Goal: Book appointment/travel/reservation

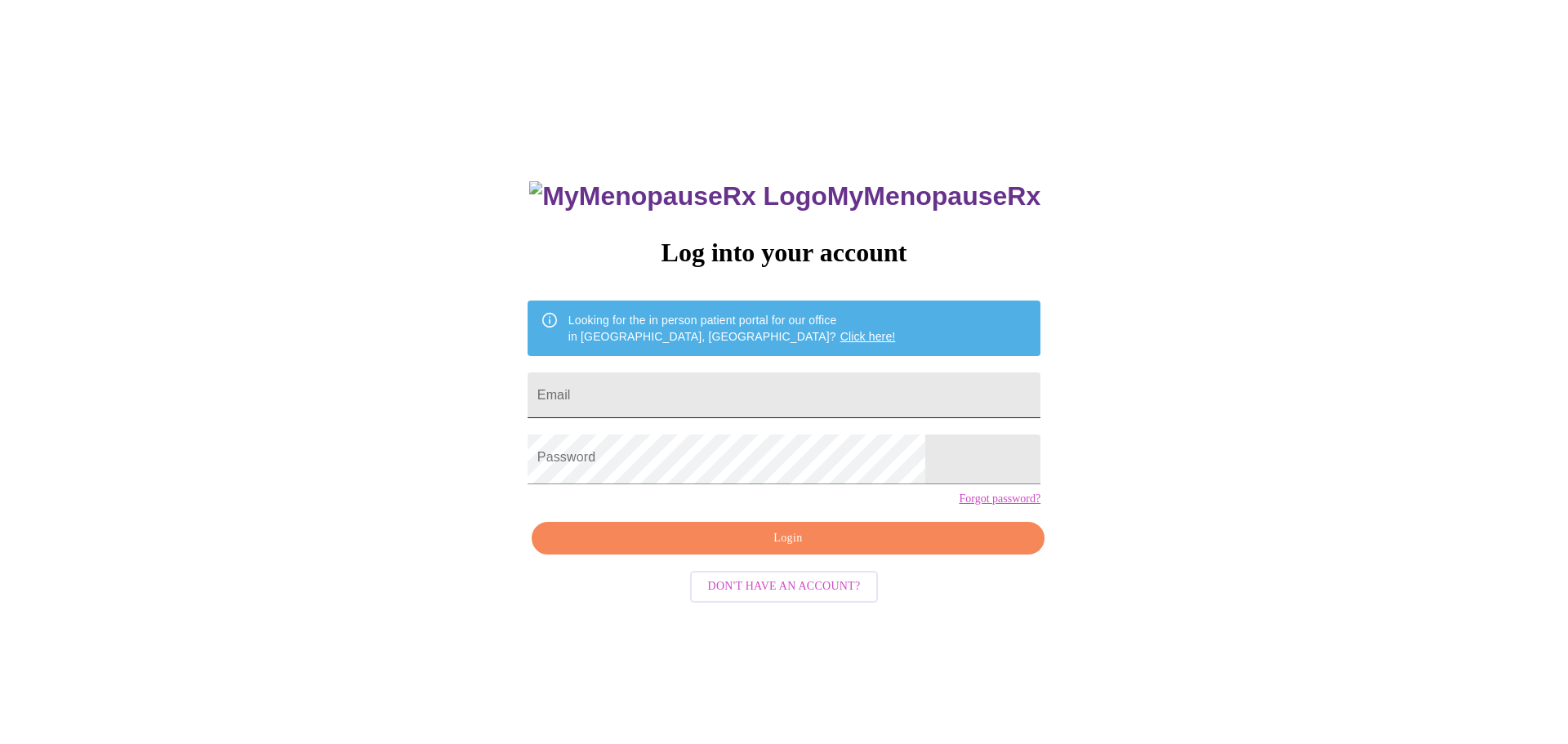
click at [714, 411] on input "Email" at bounding box center [784, 394] width 513 height 45
type input "[EMAIL_ADDRESS][DOMAIN_NAME]"
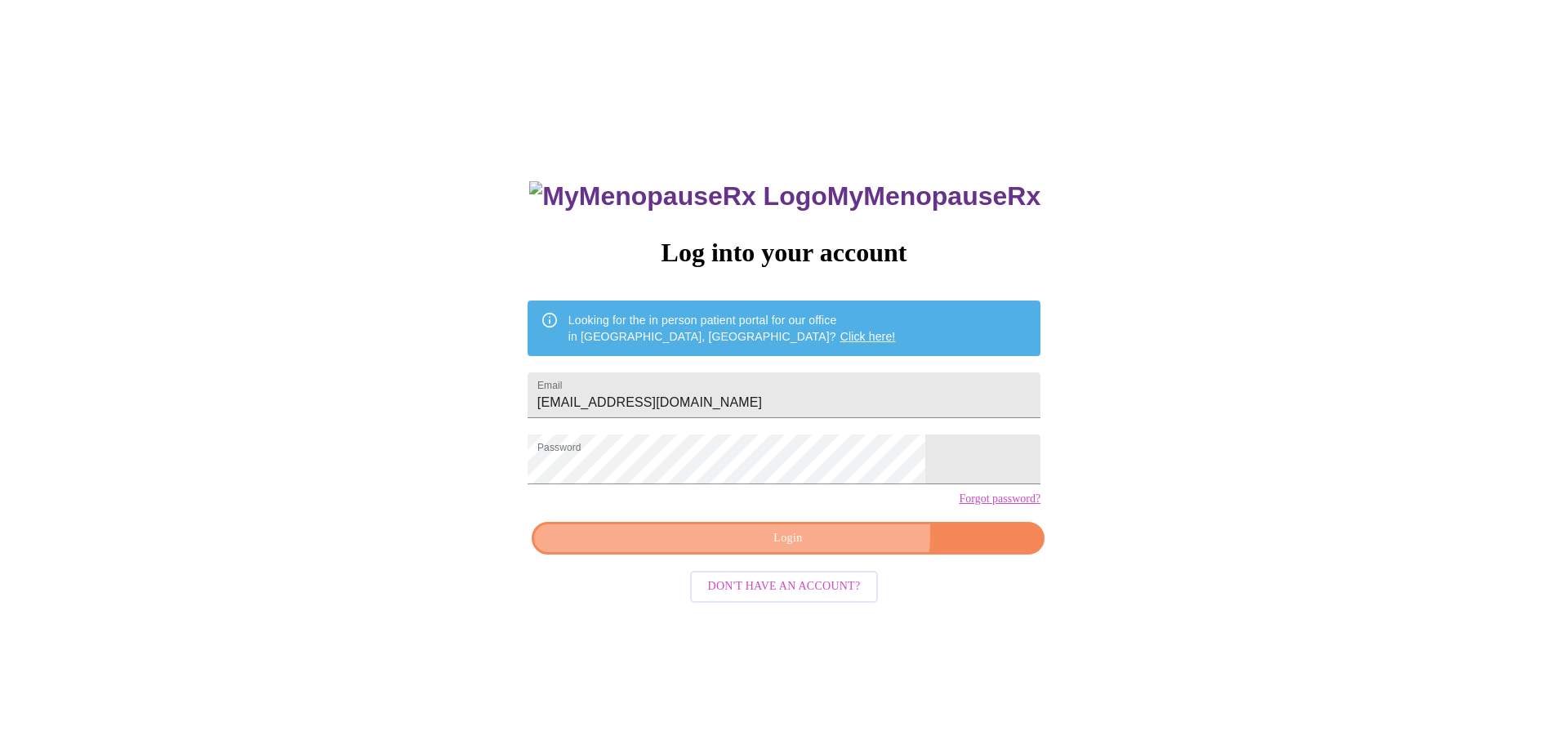
click at [749, 548] on span "Login" at bounding box center [787, 538] width 475 height 20
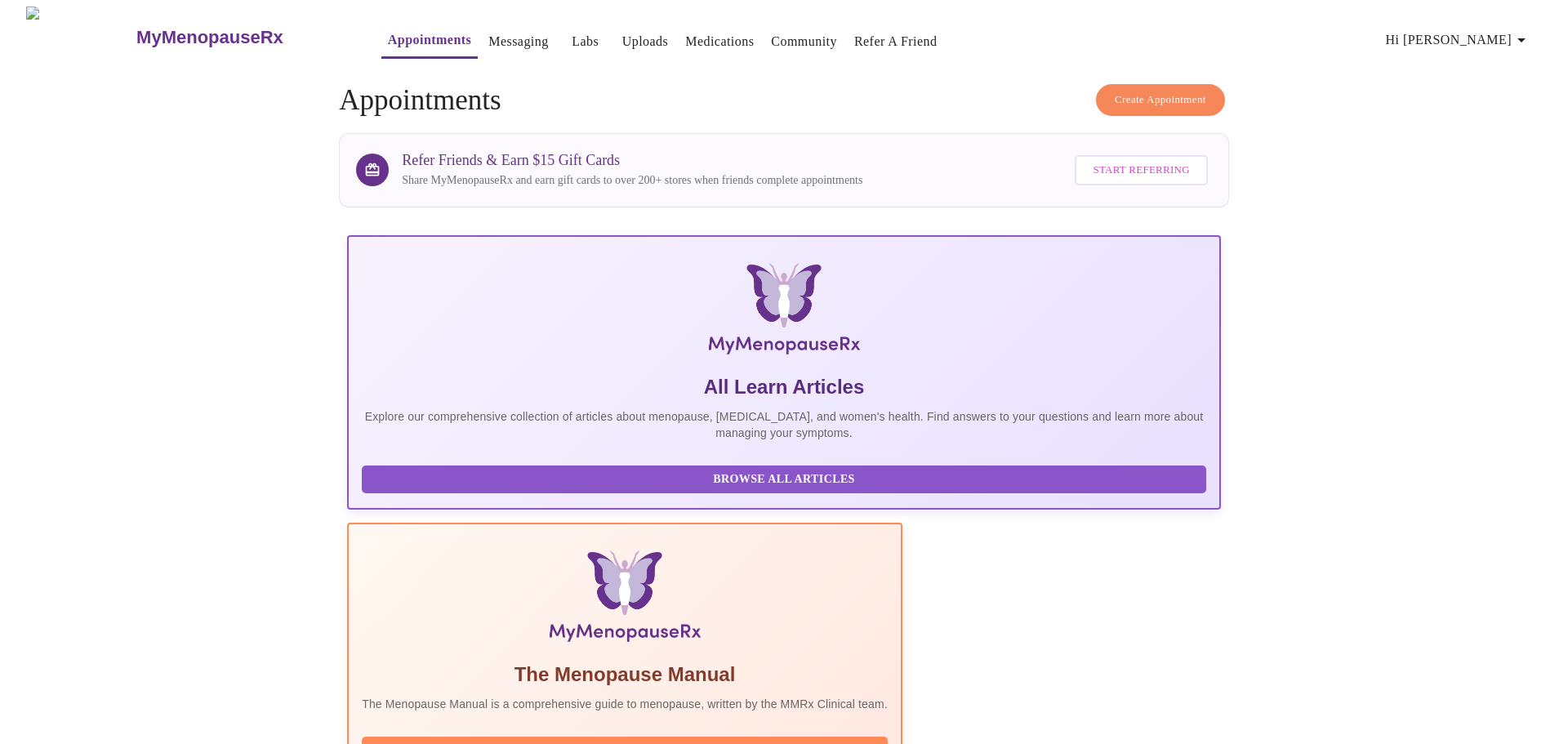
click at [571, 34] on link "Labs" at bounding box center [585, 41] width 27 height 23
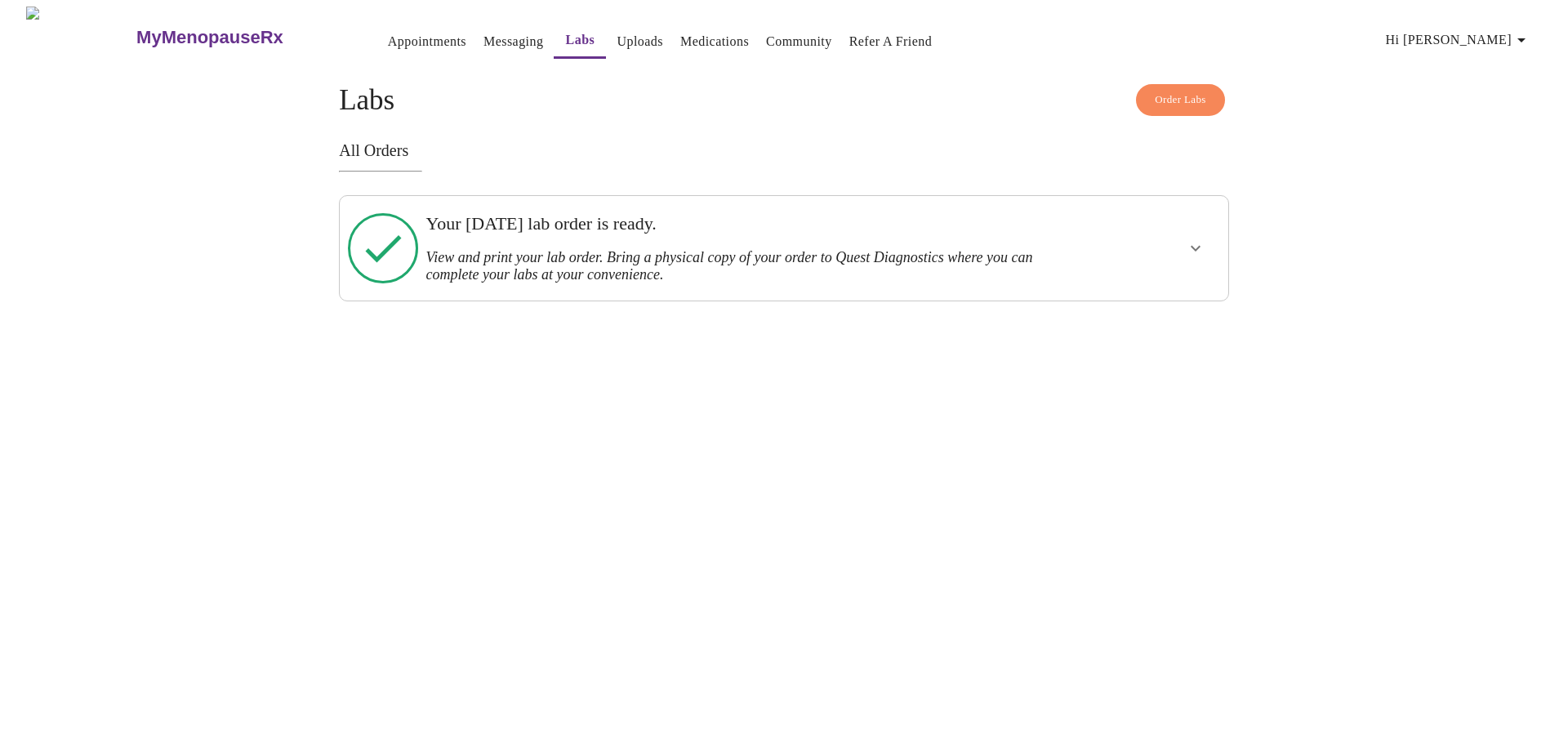
click at [588, 241] on div "Your [DATE] lab order is ready. View and print your lab order. Bring a physical…" at bounding box center [740, 248] width 630 height 70
click at [1193, 252] on icon "show more" at bounding box center [1195, 249] width 10 height 6
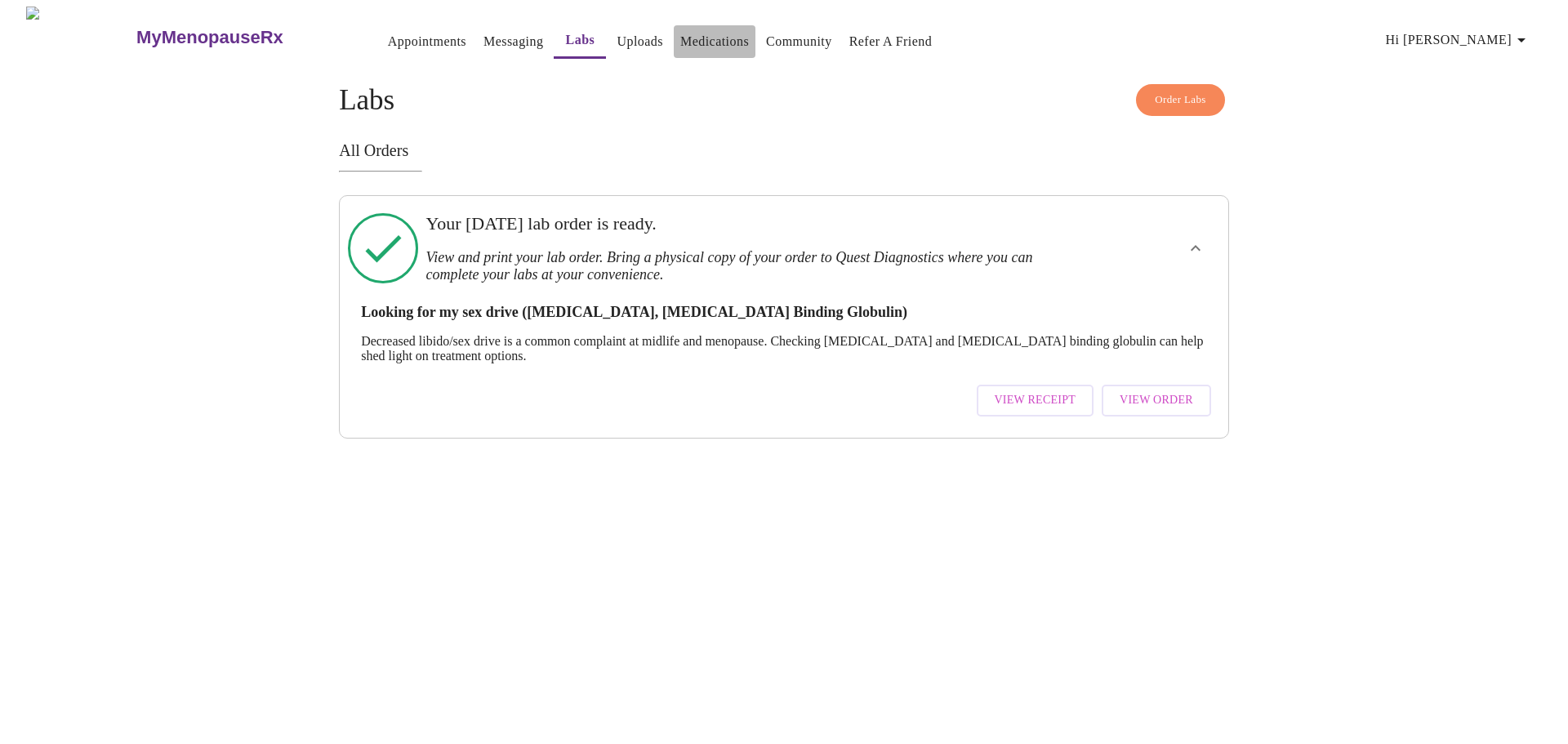
click at [707, 40] on link "Medications" at bounding box center [714, 41] width 68 height 23
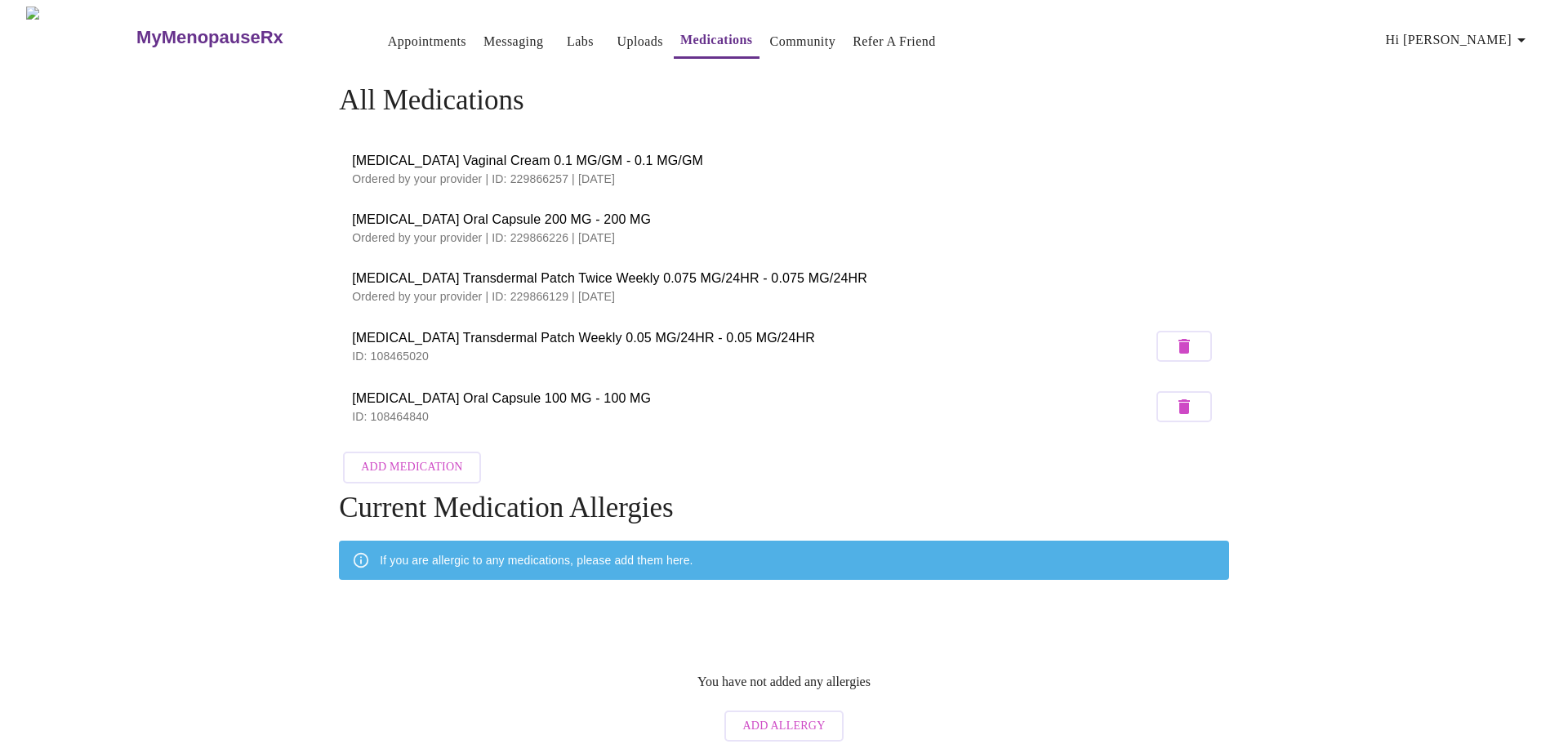
click at [770, 40] on link "Community" at bounding box center [803, 41] width 66 height 23
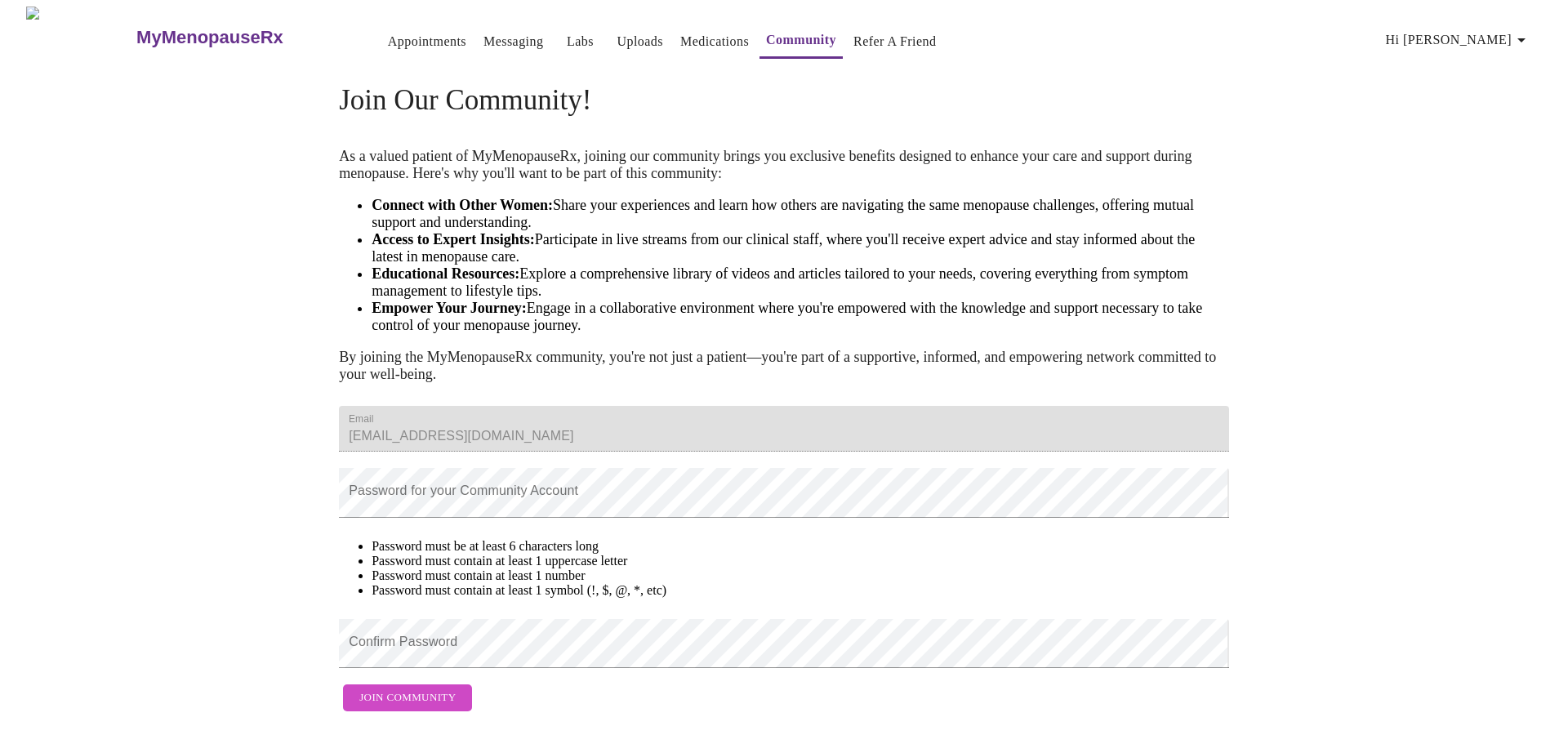
click at [567, 34] on link "Labs" at bounding box center [580, 41] width 27 height 23
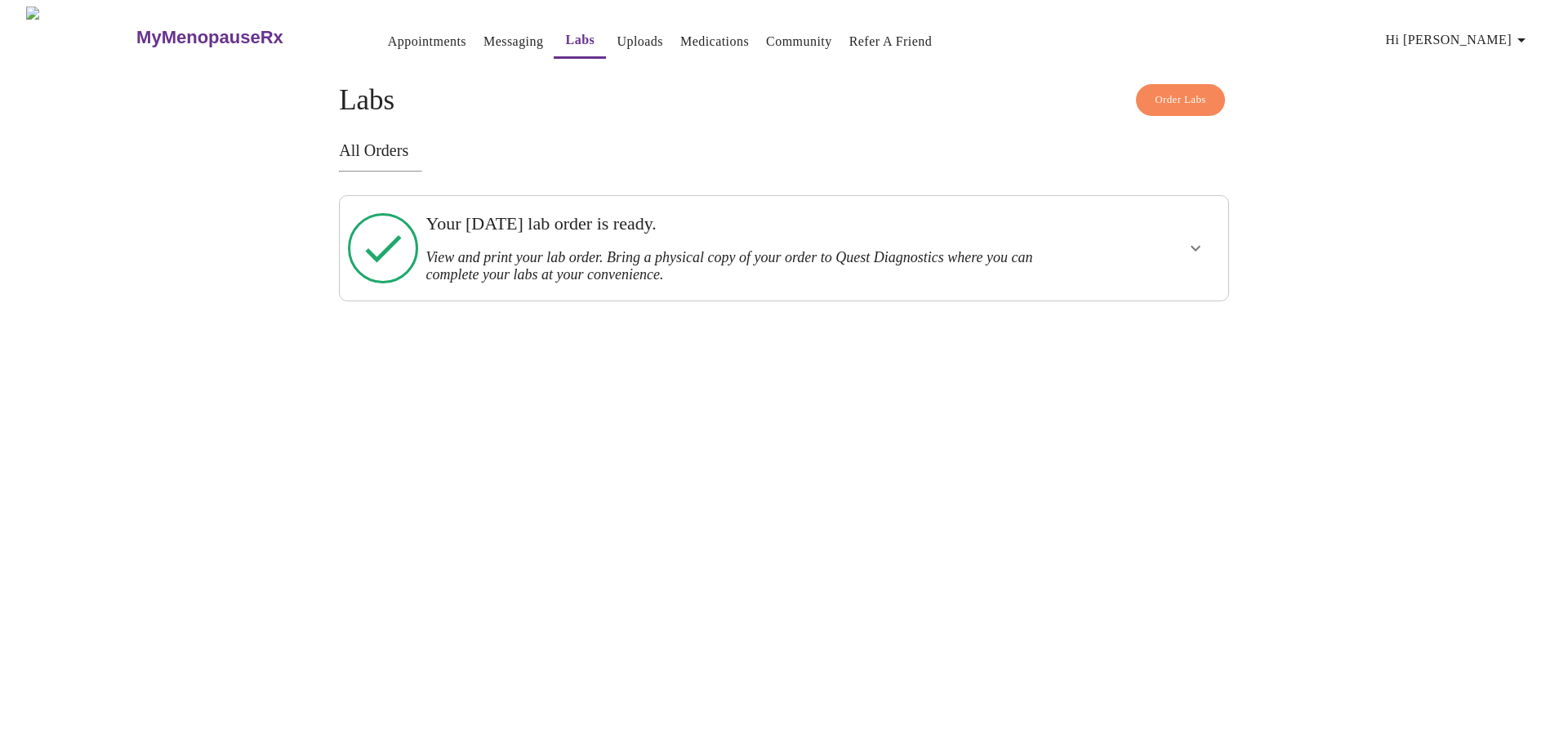
click at [1192, 254] on icon "show more" at bounding box center [1195, 248] width 19 height 19
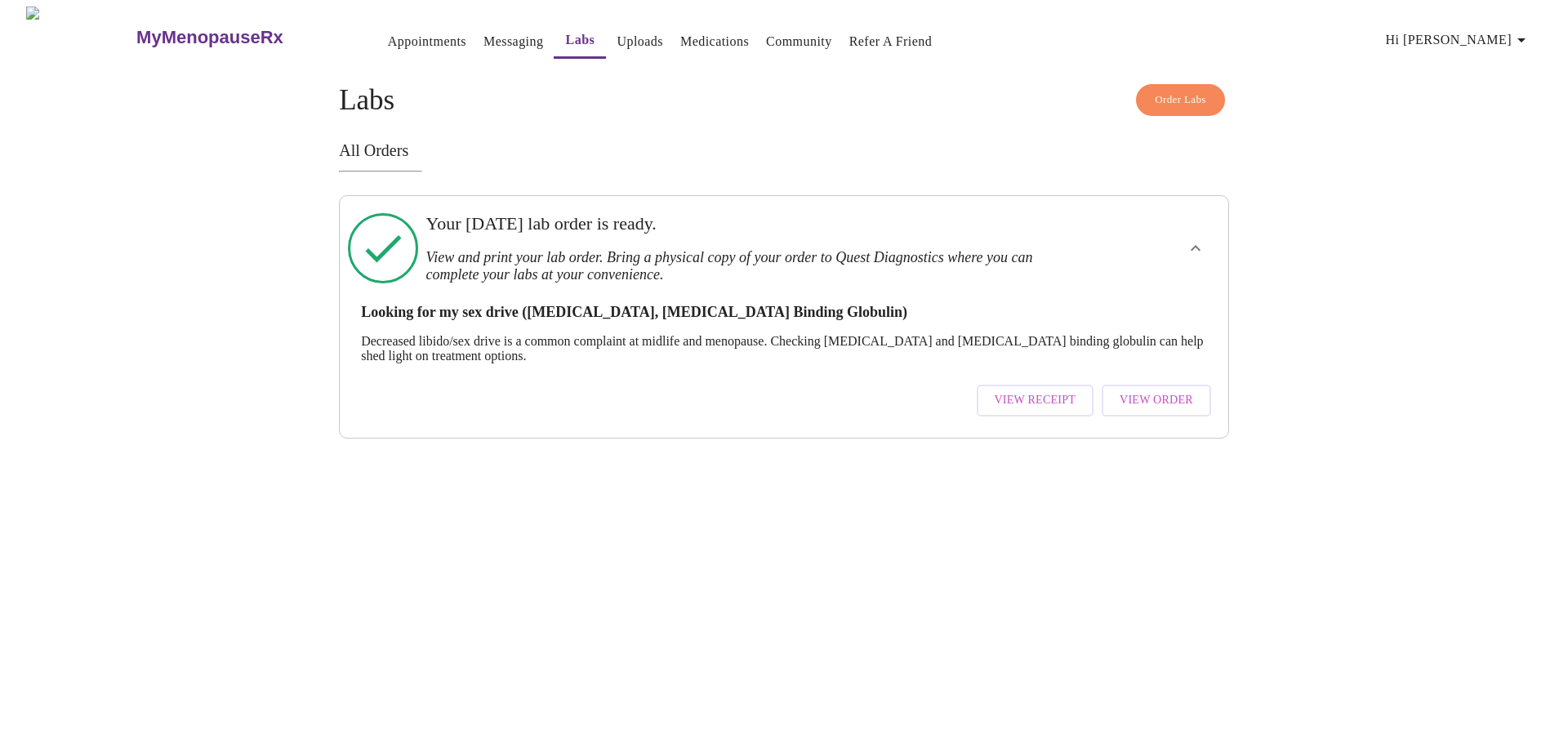
click at [1120, 409] on span "View Order" at bounding box center [1156, 400] width 73 height 20
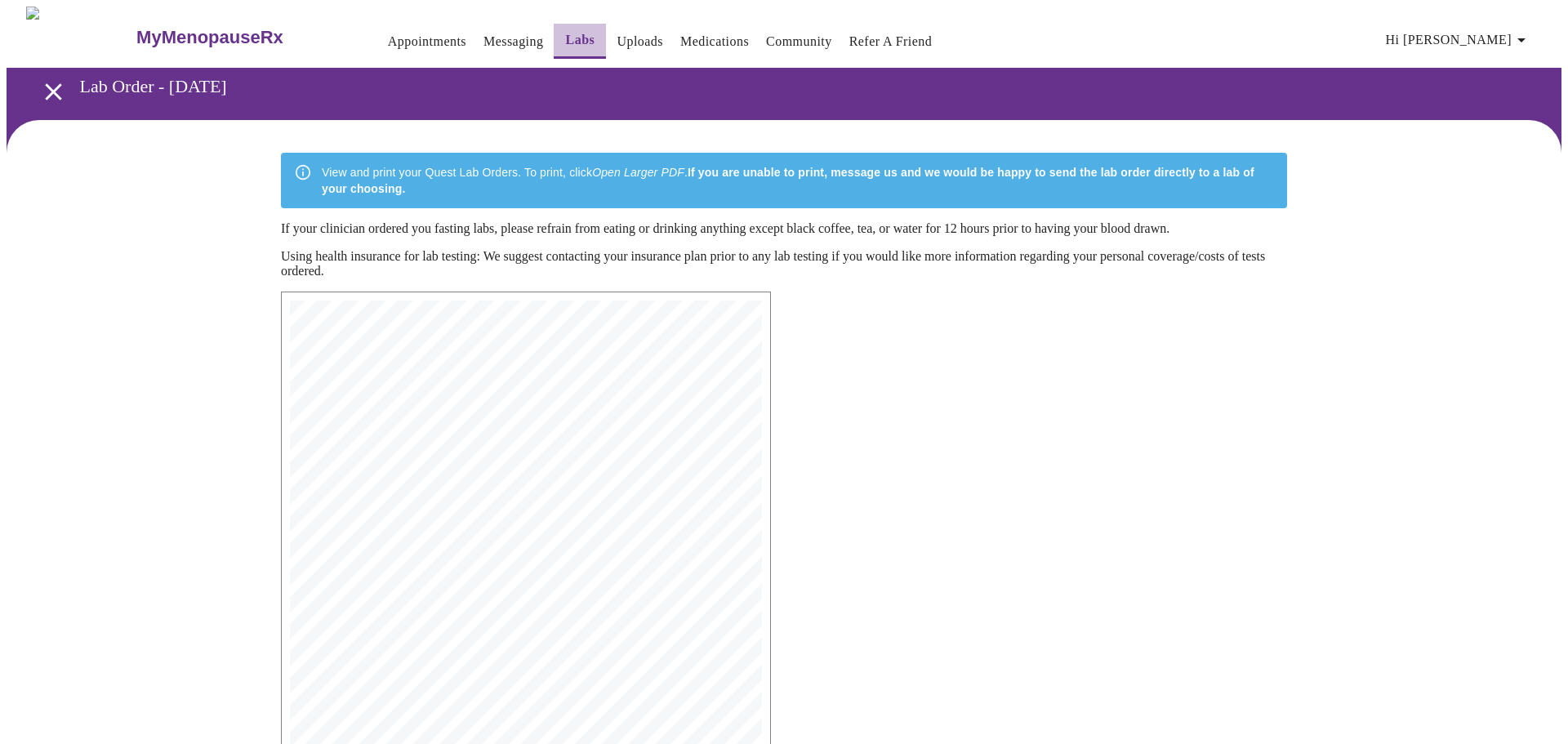
click at [566, 33] on link "Labs" at bounding box center [580, 40] width 30 height 23
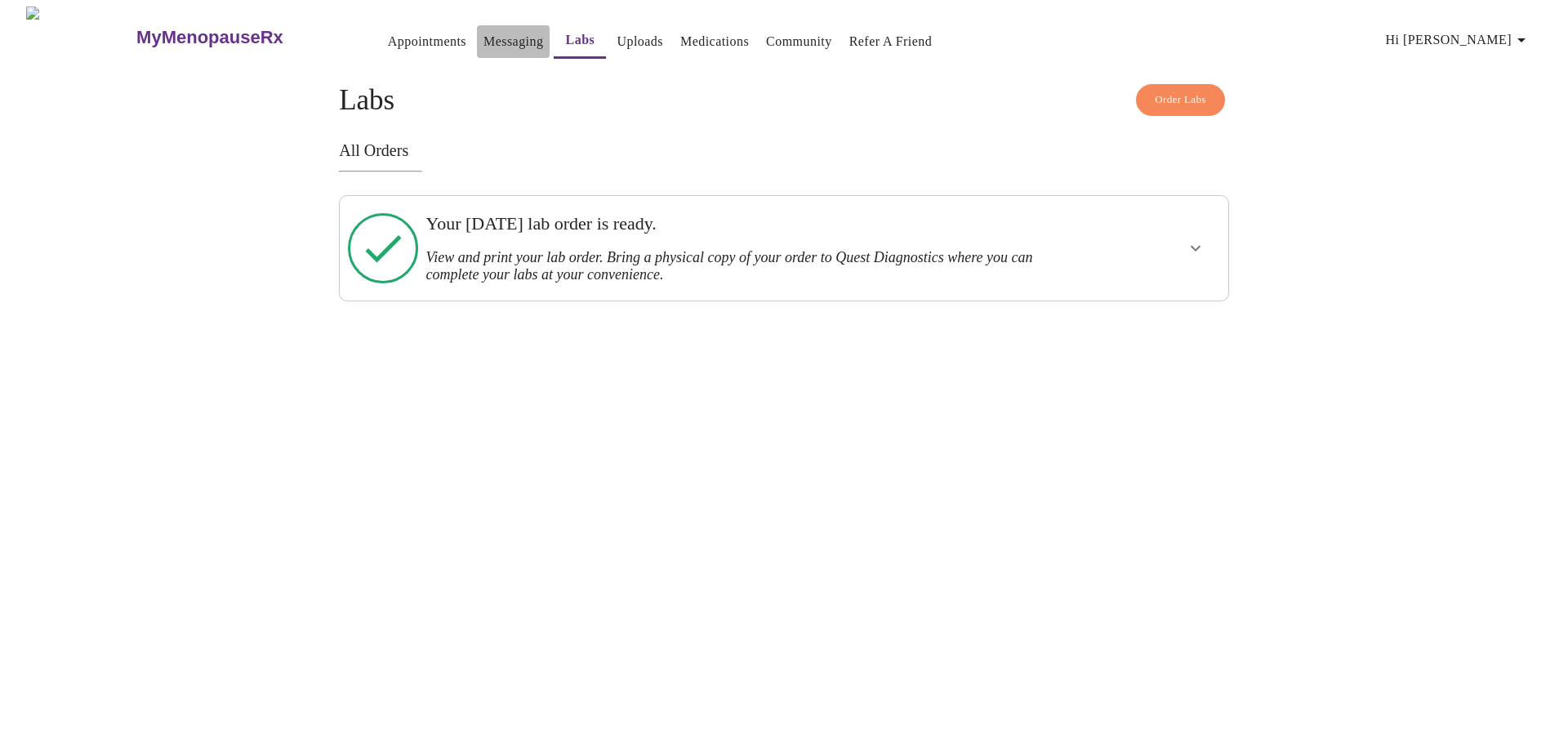
click at [489, 33] on link "Messaging" at bounding box center [514, 41] width 60 height 23
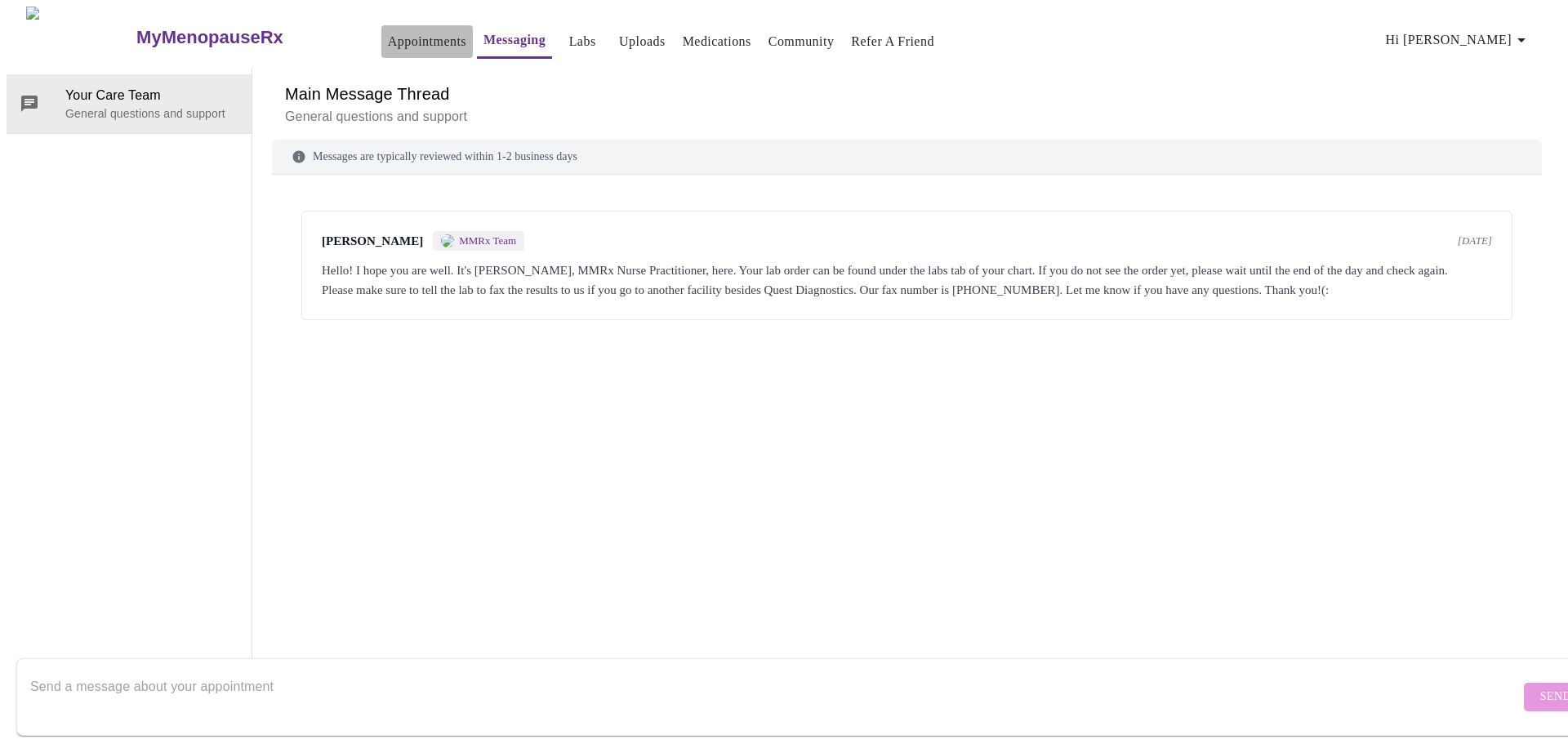
click at [387, 38] on link "Appointments" at bounding box center [426, 41] width 78 height 23
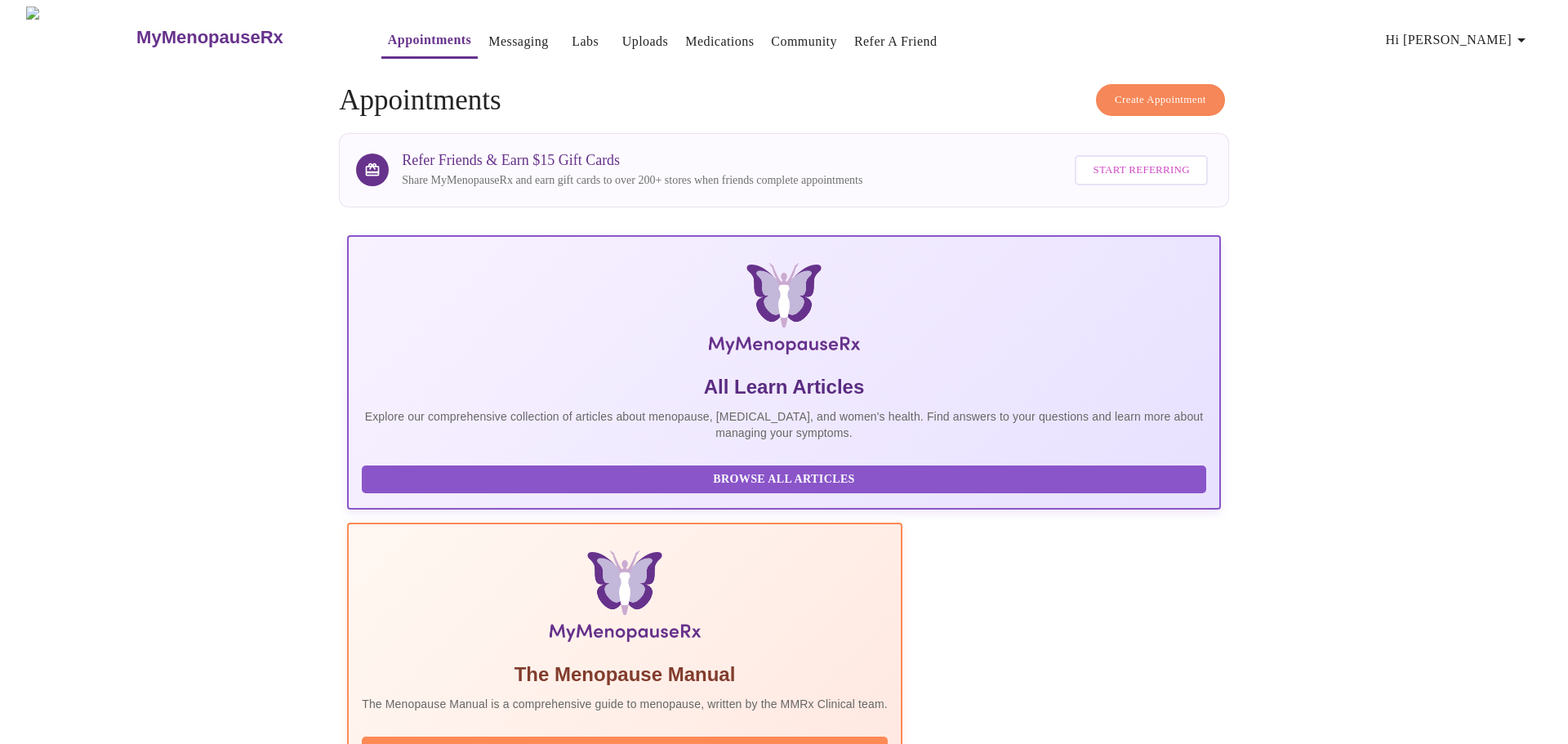
click at [1122, 107] on span "Create Appointment" at bounding box center [1159, 99] width 92 height 18
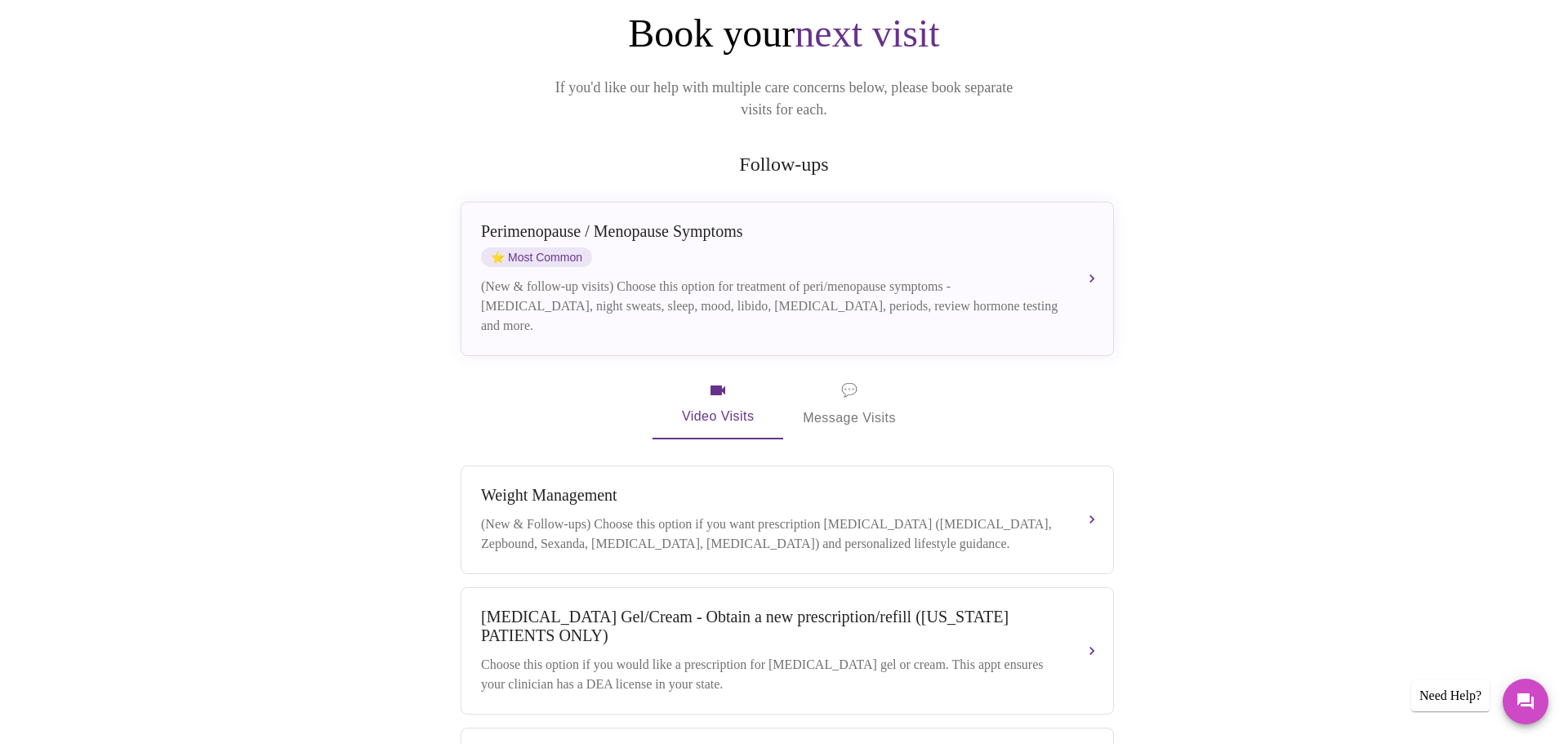
scroll to position [190, 0]
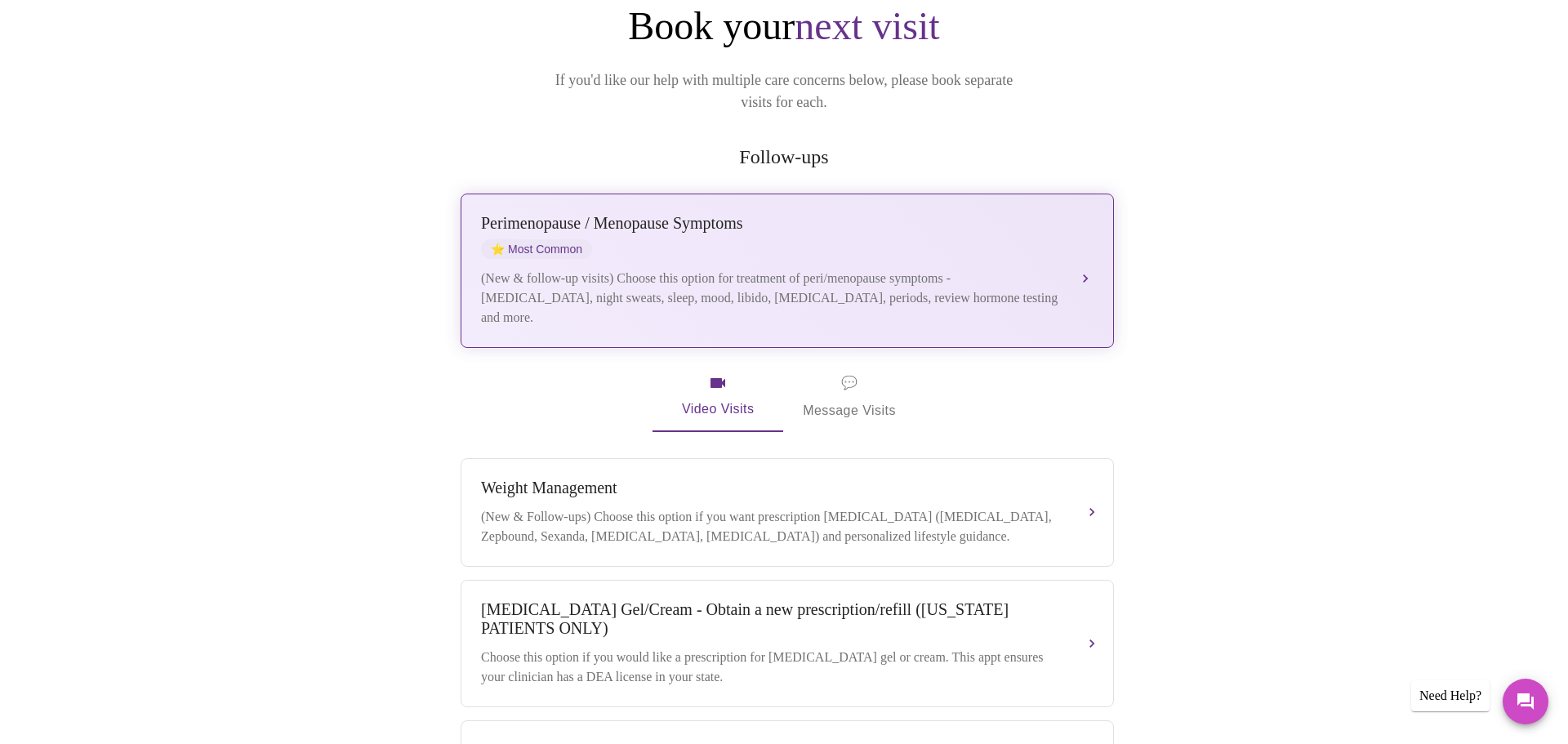
click at [712, 269] on div "(New & follow-up visits) Choose this option for treatment of peri/menopause sym…" at bounding box center [771, 298] width 580 height 59
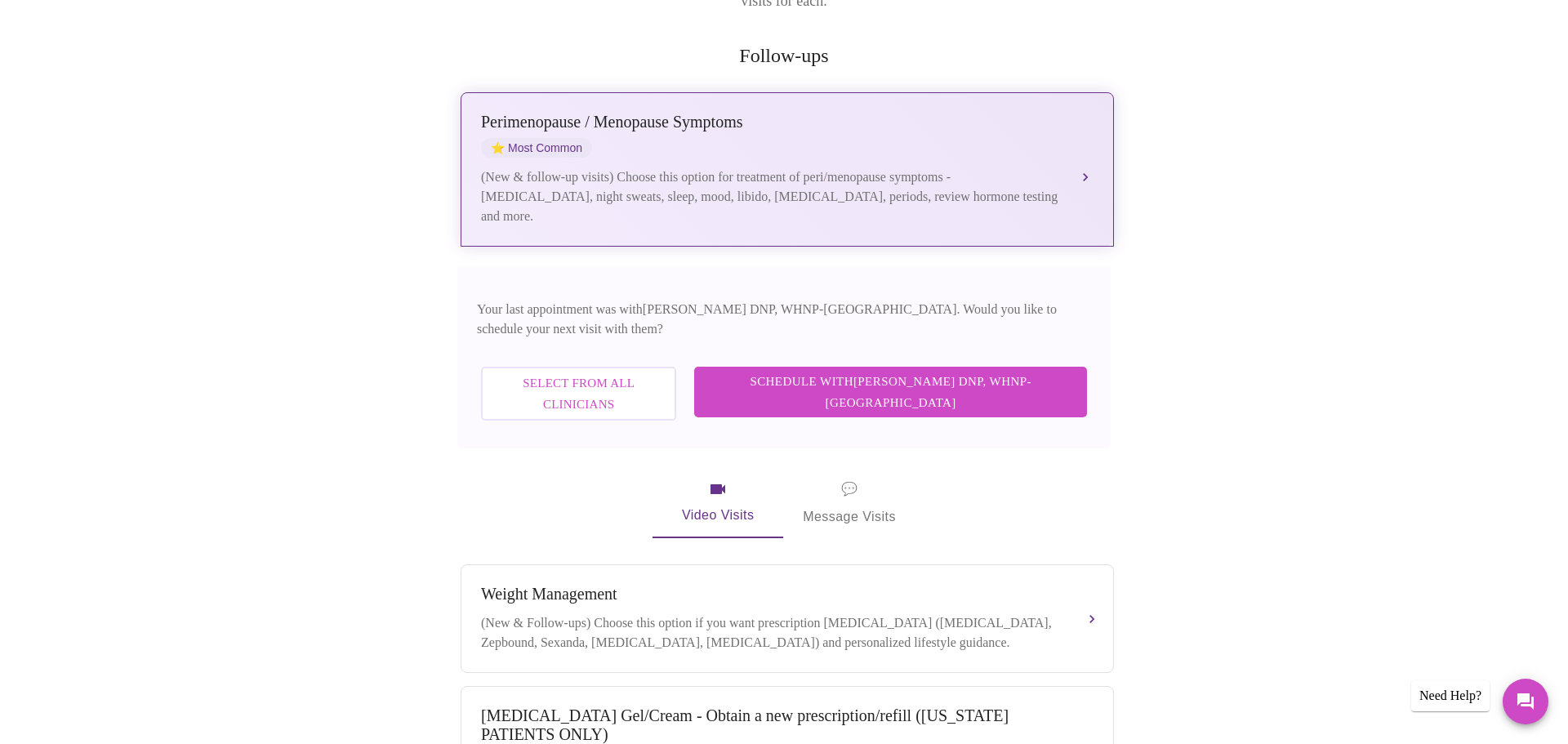
scroll to position [395, 0]
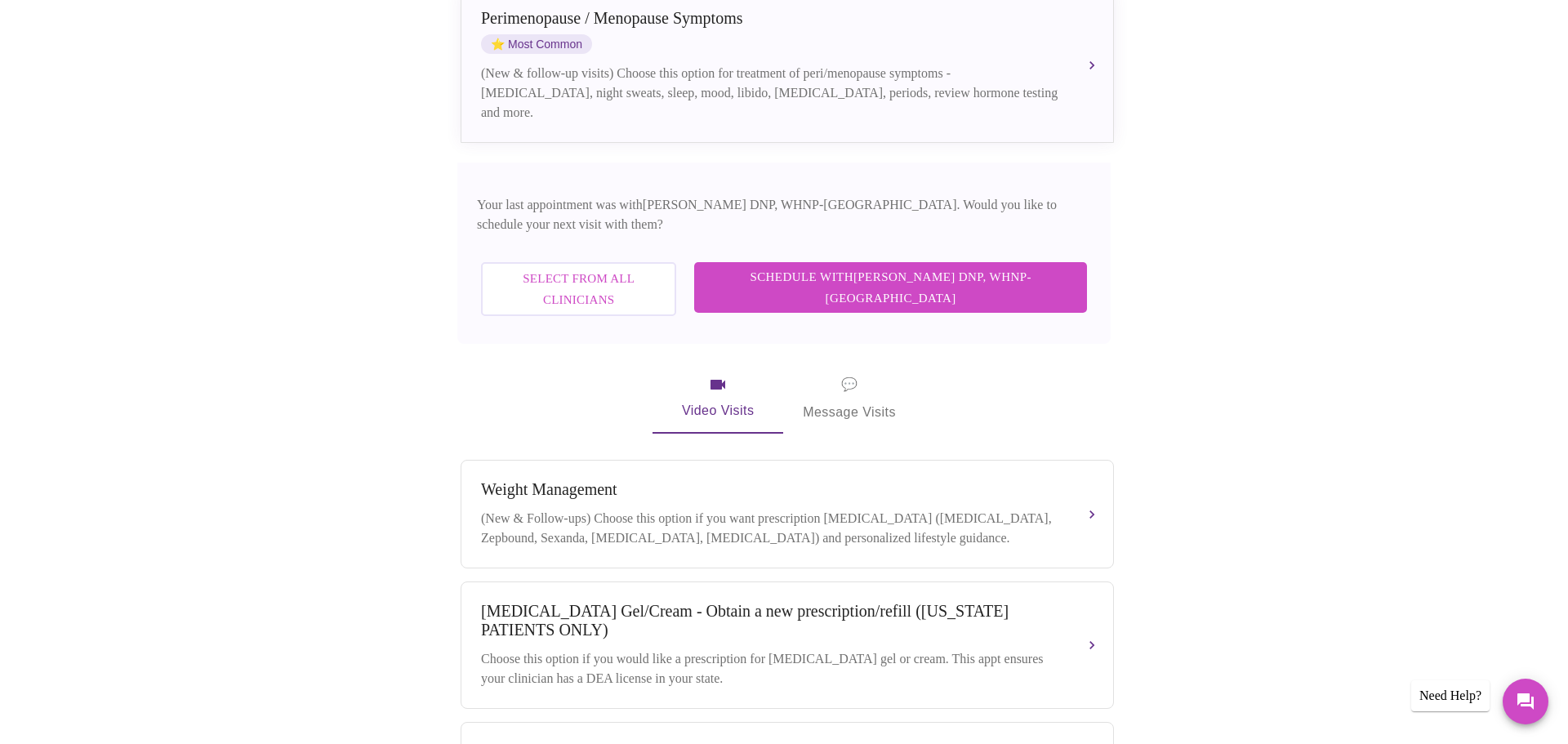
click at [811, 266] on span "Schedule with [PERSON_NAME] DNP, WHNP-BC" at bounding box center [890, 287] width 360 height 43
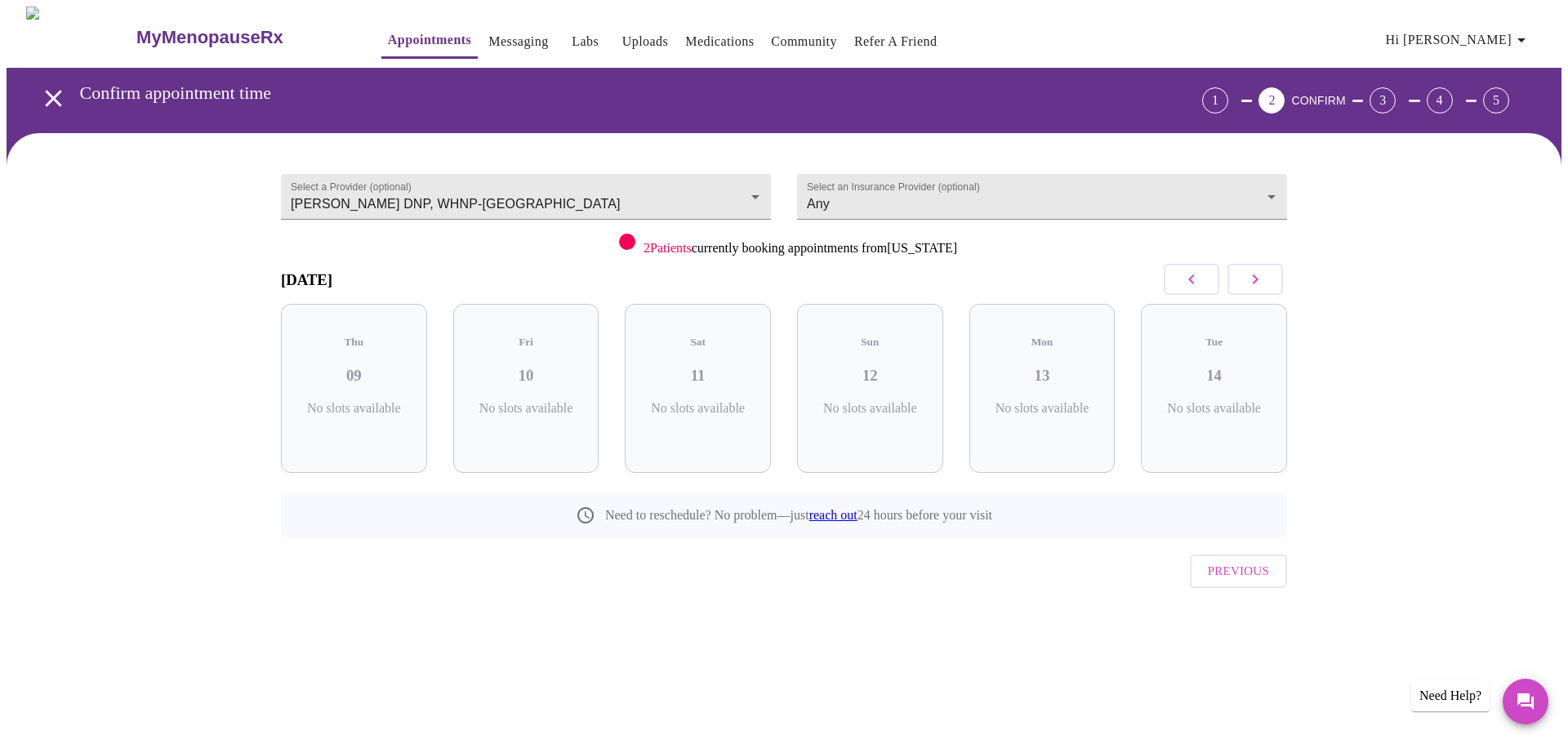
scroll to position [0, 0]
click at [1269, 295] on button "button" at bounding box center [1255, 279] width 56 height 31
click at [1232, 373] on h3 "20" at bounding box center [1213, 375] width 120 height 18
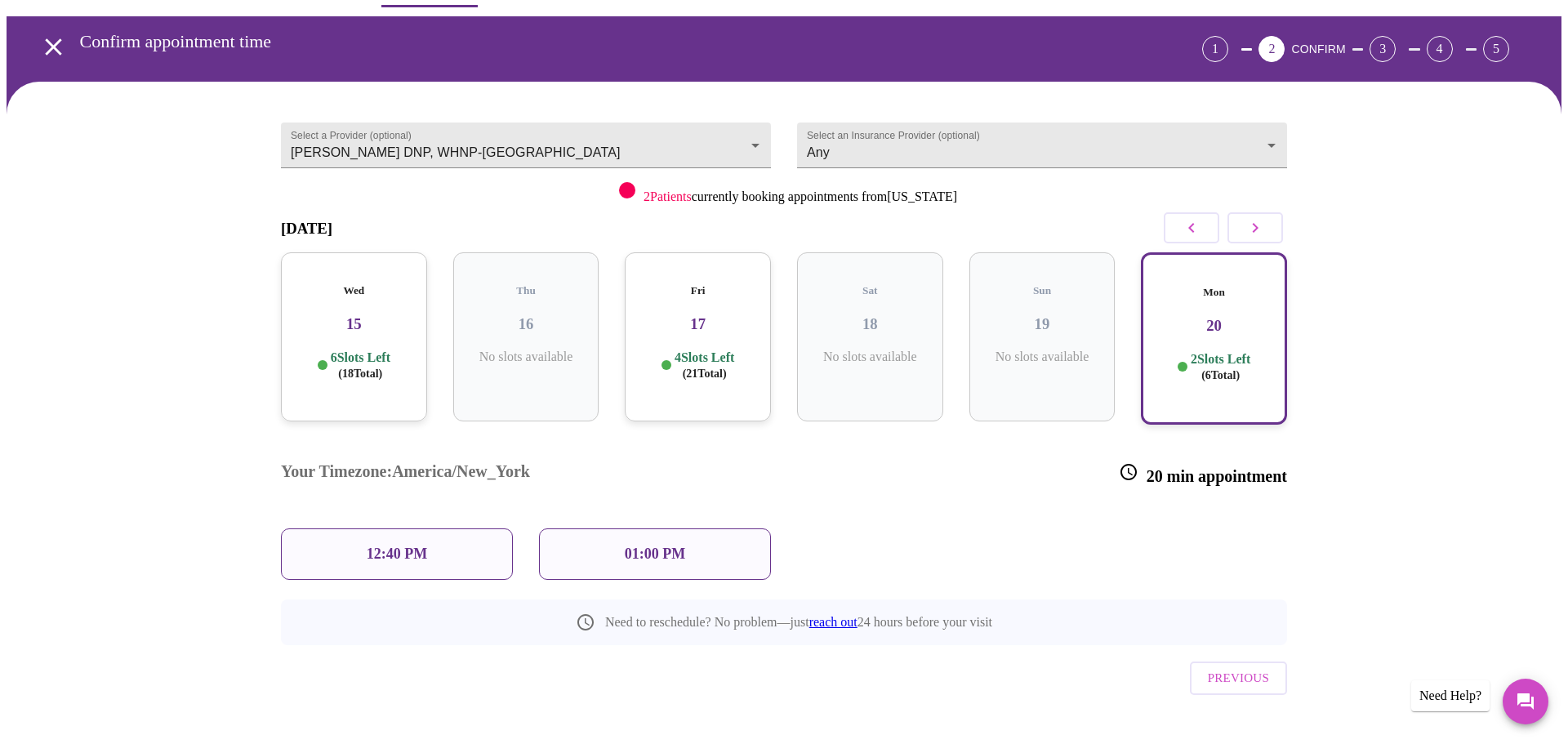
scroll to position [59, 0]
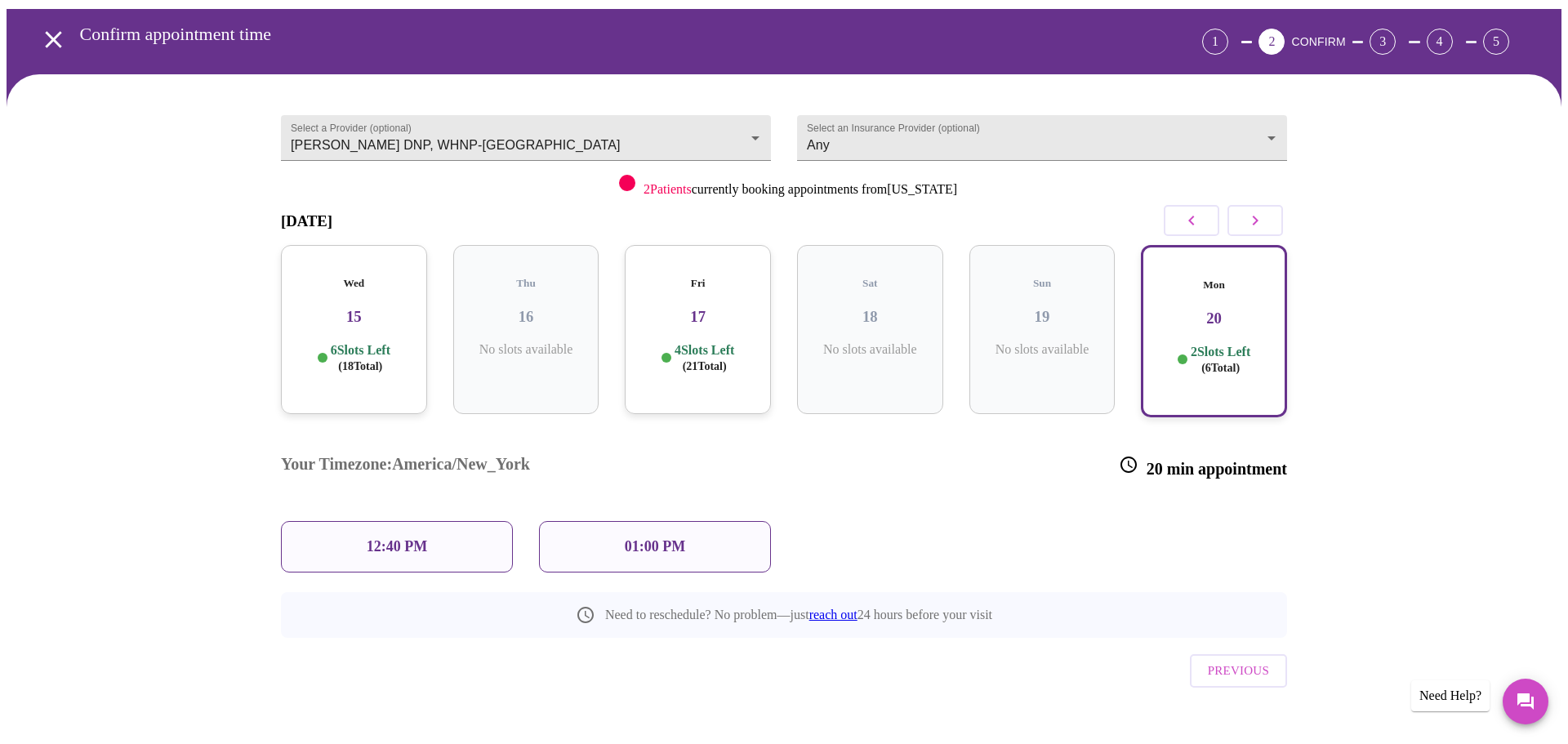
click at [666, 521] on div "01:00 PM" at bounding box center [654, 546] width 232 height 51
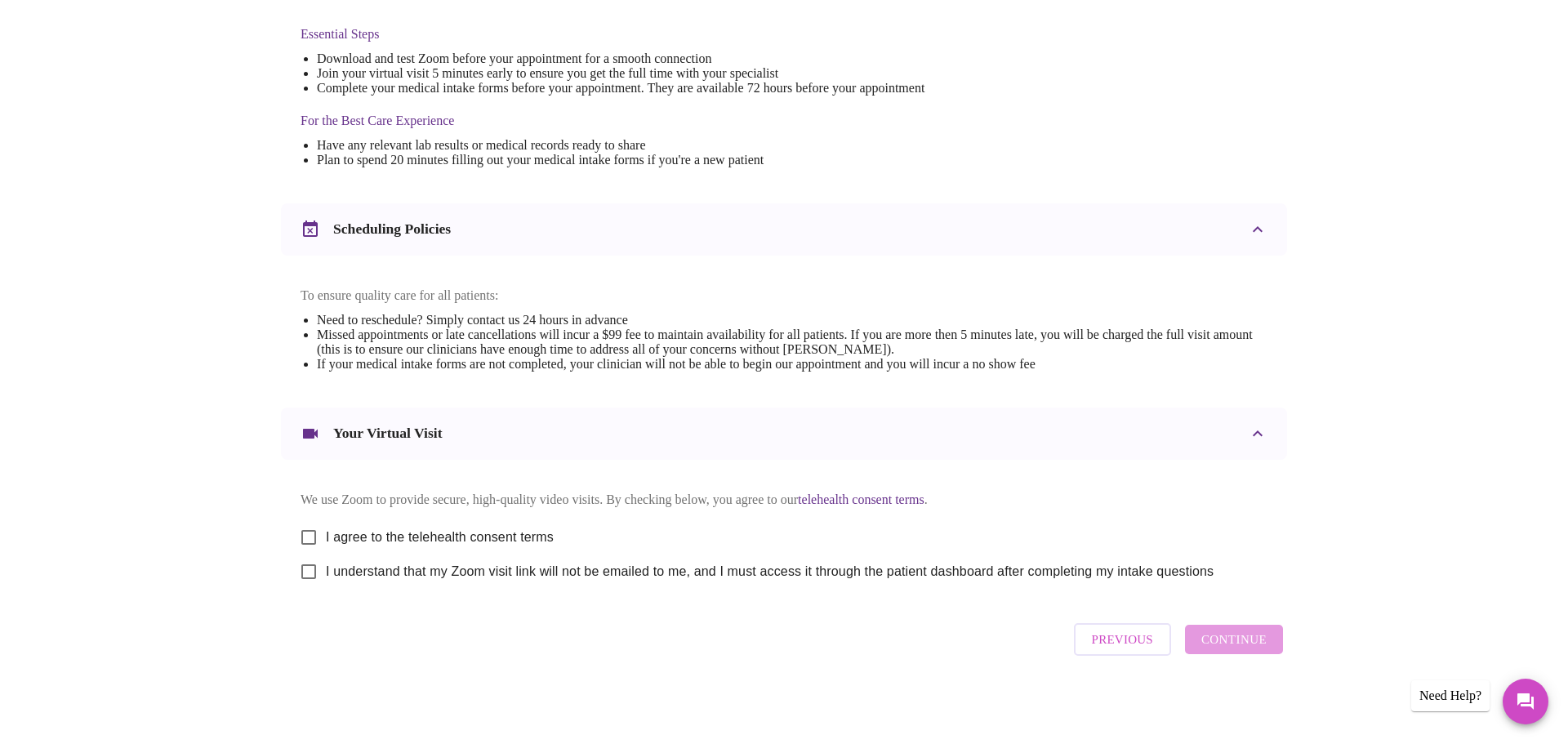
scroll to position [619, 0]
click at [319, 520] on input "I agree to the telehealth consent terms" at bounding box center [308, 538] width 35 height 35
checkbox input "true"
click at [320, 558] on input "I understand that my Zoom visit link will not be emailed to me, and I must acce…" at bounding box center [308, 571] width 35 height 35
checkbox input "true"
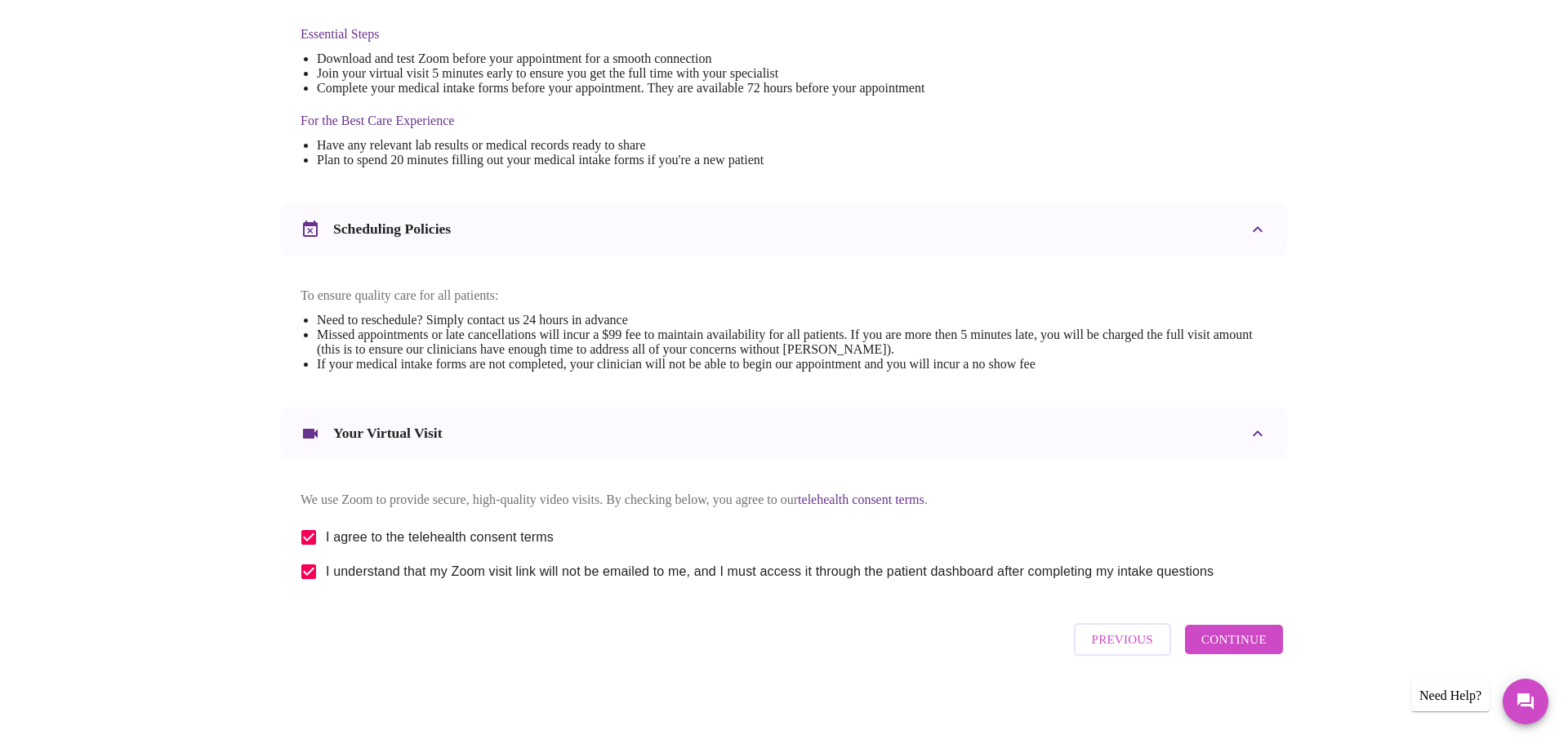
click at [1210, 650] on span "Continue" at bounding box center [1234, 639] width 66 height 21
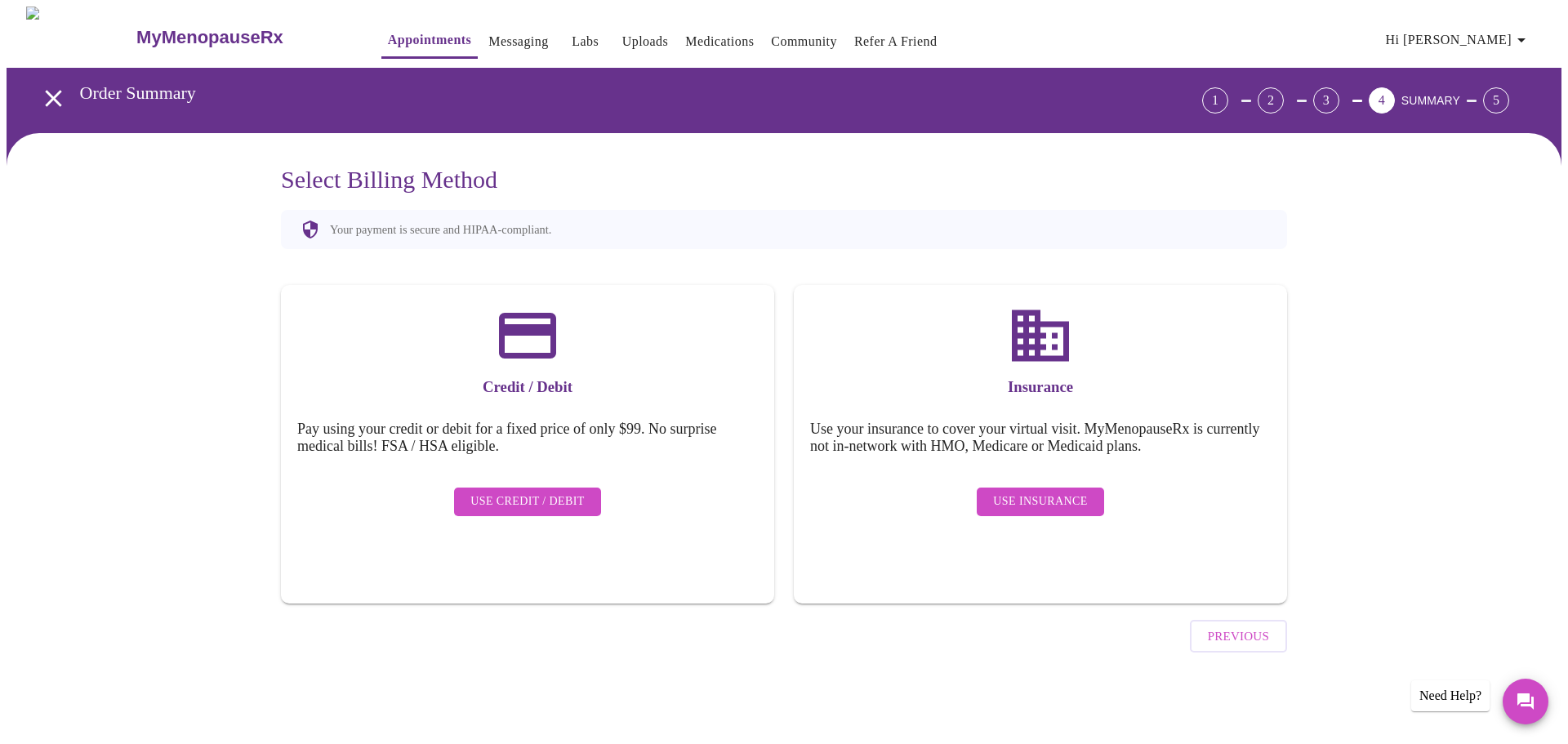
scroll to position [0, 0]
click at [532, 498] on span "Use Credit / Debit" at bounding box center [527, 501] width 115 height 20
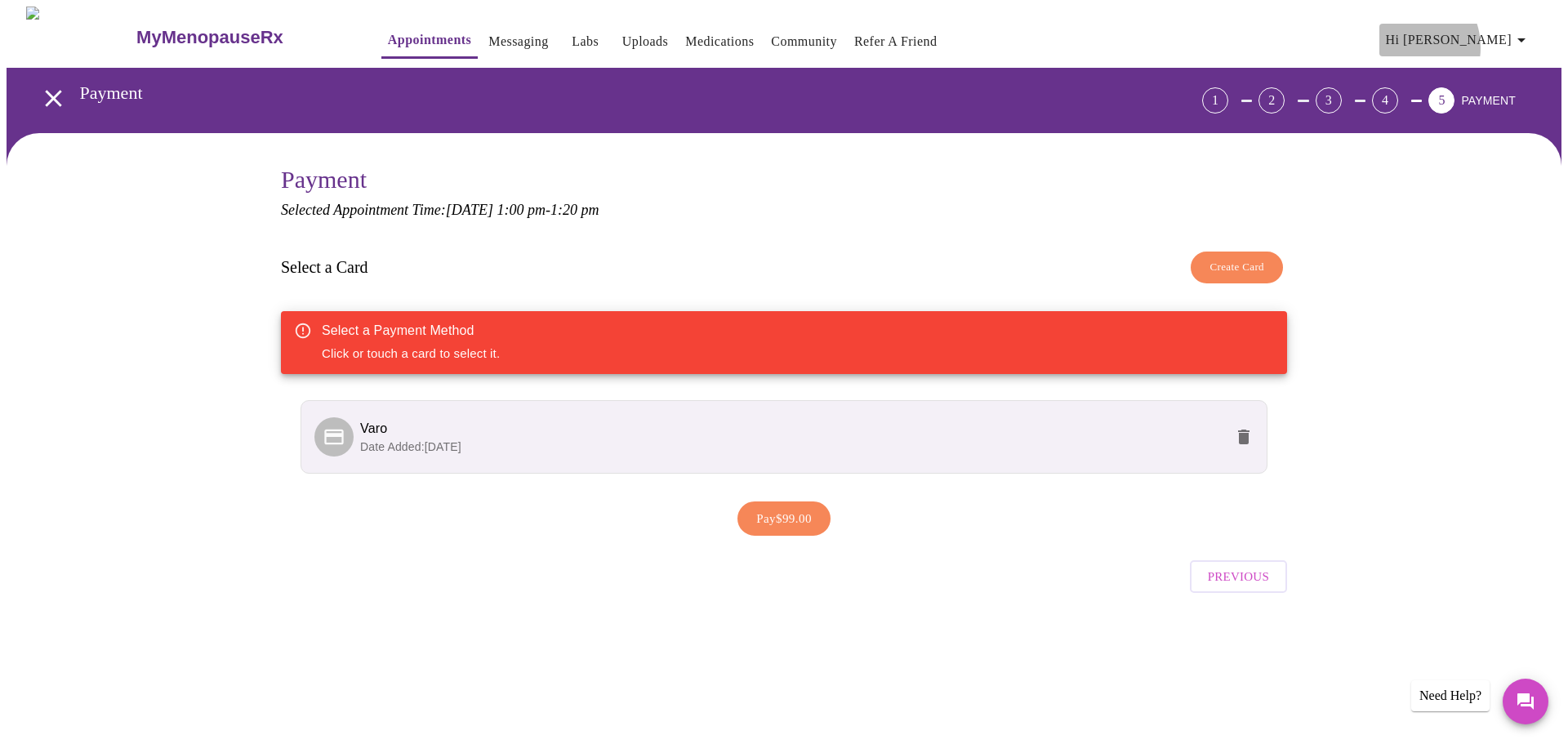
click at [1473, 40] on span "Hi [PERSON_NAME]" at bounding box center [1458, 40] width 146 height 23
click at [586, 143] on div at bounding box center [784, 372] width 1568 height 744
